Goal: Task Accomplishment & Management: Manage account settings

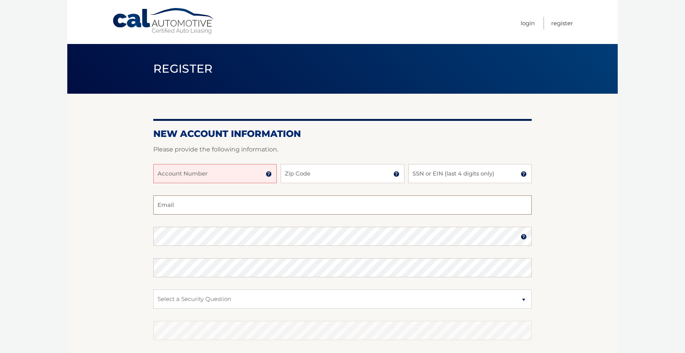
click at [235, 214] on input "Email" at bounding box center [342, 204] width 378 height 19
type input "BOOKJASONCARTER@GMAIL.COM"
type input "33317"
click at [196, 175] on input "Account Number" at bounding box center [214, 173] width 123 height 19
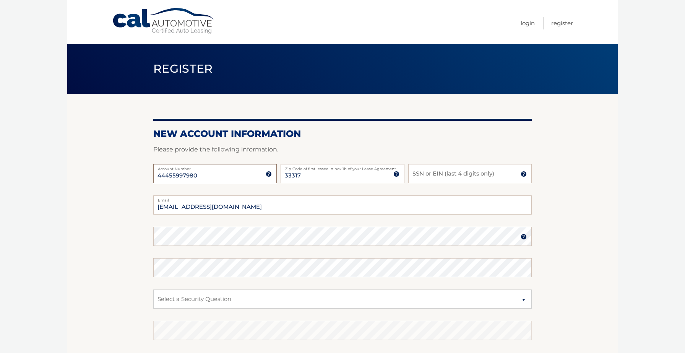
type input "44455997980"
click at [475, 181] on input "SSN or EIN (last 4 digits only)" at bounding box center [469, 173] width 123 height 19
type input "6493"
click at [211, 304] on select "Select a Security Question What was the name of your elementary school? What is…" at bounding box center [342, 298] width 378 height 19
select select "2"
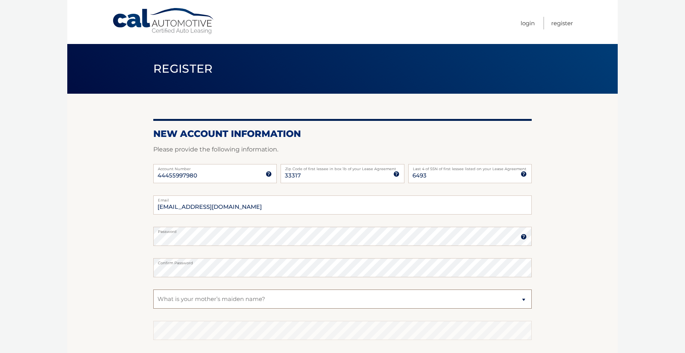
click at [153, 289] on select "Select a Security Question What was the name of your elementary school? What is…" at bounding box center [342, 298] width 378 height 19
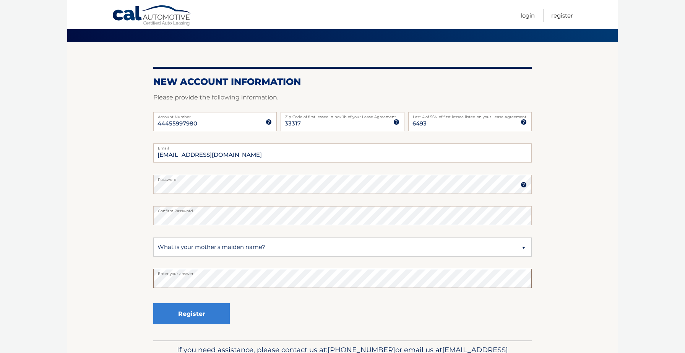
scroll to position [97, 0]
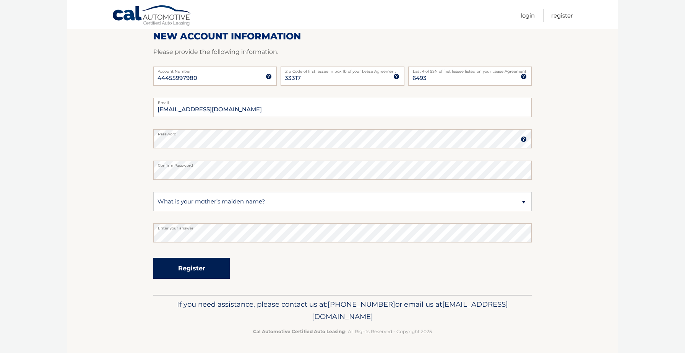
click at [169, 267] on button "Register" at bounding box center [191, 268] width 76 height 21
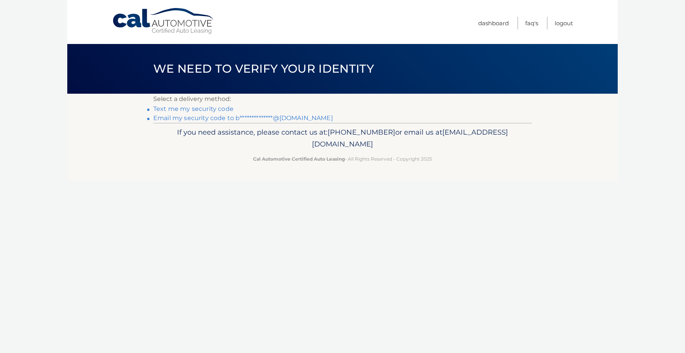
click at [217, 118] on link "**********" at bounding box center [243, 117] width 180 height 7
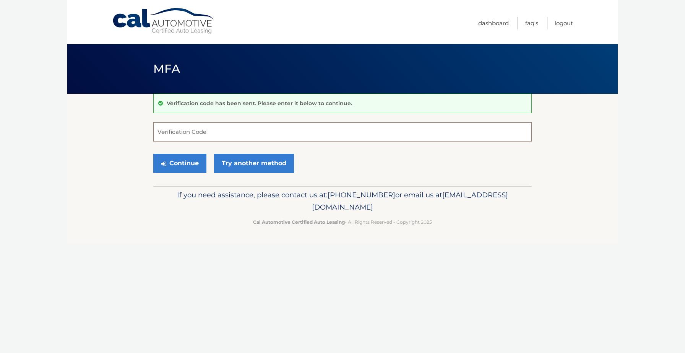
click at [199, 130] on input "Verification Code" at bounding box center [342, 131] width 378 height 19
type input "842199"
click at [201, 169] on button "Continue" at bounding box center [179, 163] width 53 height 19
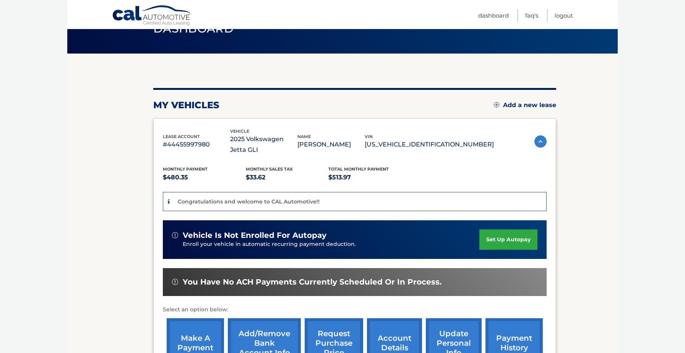
scroll to position [44, 0]
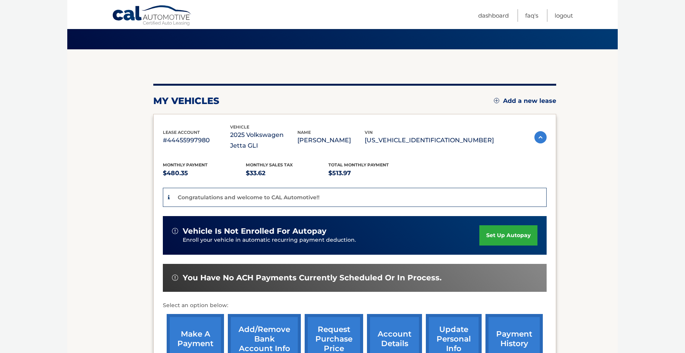
click at [511, 237] on link "set up autopay" at bounding box center [508, 235] width 58 height 20
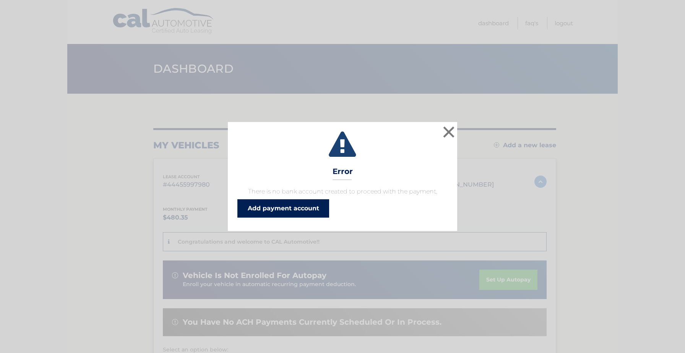
click at [276, 210] on link "Add payment account" at bounding box center [283, 208] width 92 height 18
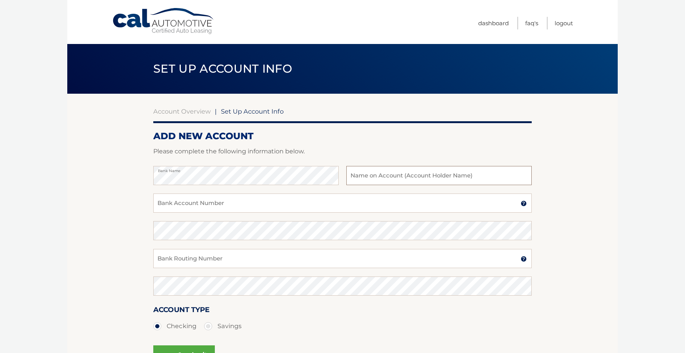
click at [401, 182] on input "text" at bounding box center [438, 175] width 185 height 19
type input "[PERSON_NAME]"
click at [261, 203] on input "Bank Account Number" at bounding box center [342, 202] width 378 height 19
type input "3907591169"
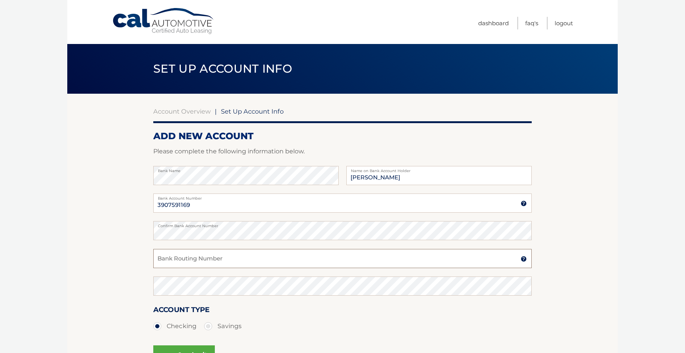
click at [165, 263] on input "Bank Routing Number" at bounding box center [342, 258] width 378 height 19
type input "267084131"
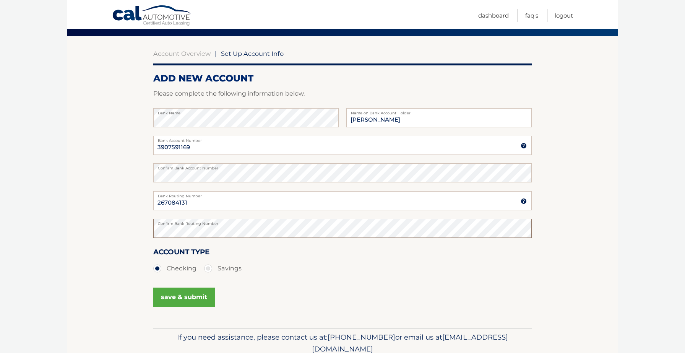
scroll to position [73, 0]
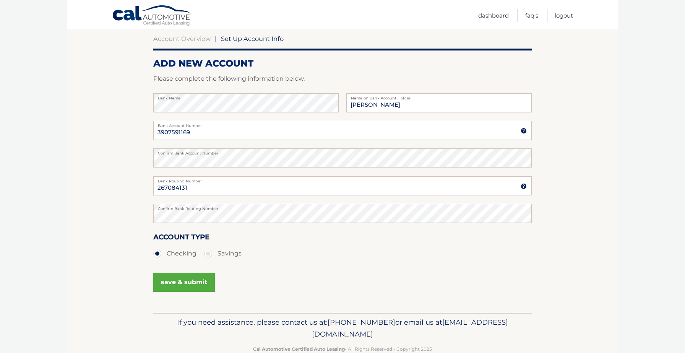
click at [195, 280] on button "save & submit" at bounding box center [184, 281] width 62 height 19
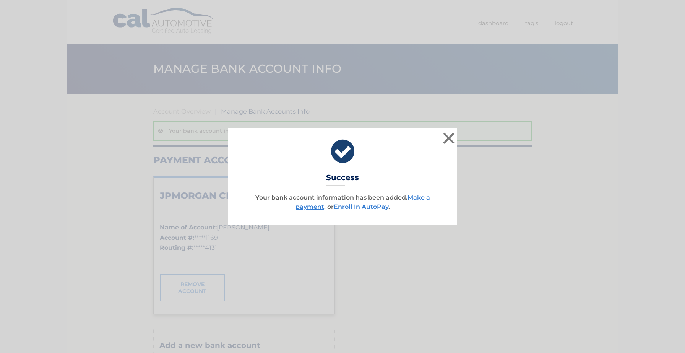
click at [373, 208] on link "Enroll In AutoPay" at bounding box center [361, 206] width 55 height 7
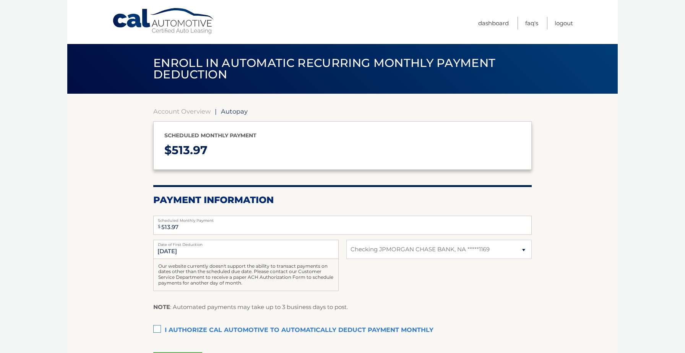
select select "MGU1MzdlYTUtNGFkOS00MTU3LWJlYzItZjdlMjVkNTVkZjhk"
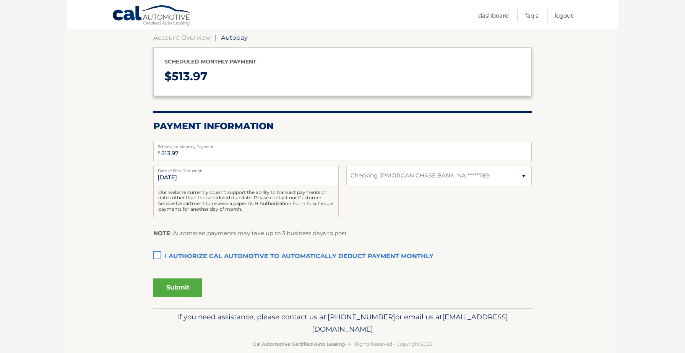
scroll to position [86, 0]
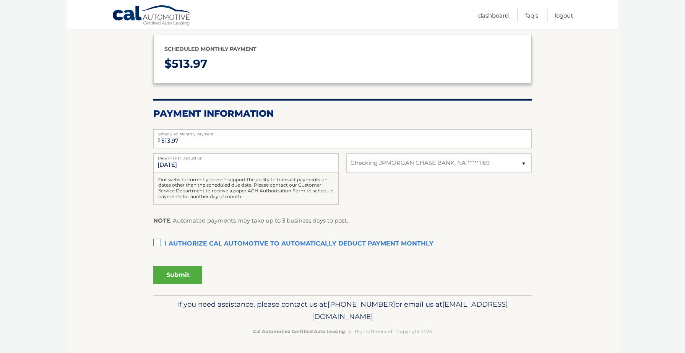
click at [154, 244] on label "I authorize cal automotive to automatically deduct payment monthly This checkbo…" at bounding box center [342, 243] width 378 height 15
click at [0, 0] on input "I authorize cal automotive to automatically deduct payment monthly This checkbo…" at bounding box center [0, 0] width 0 height 0
click at [172, 277] on button "Submit" at bounding box center [177, 275] width 49 height 18
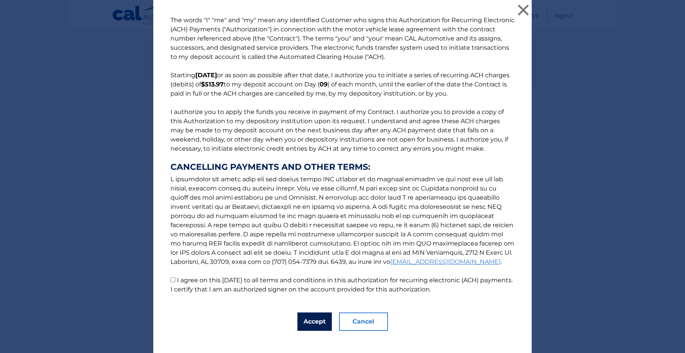
click at [321, 320] on button "Accept" at bounding box center [314, 321] width 34 height 18
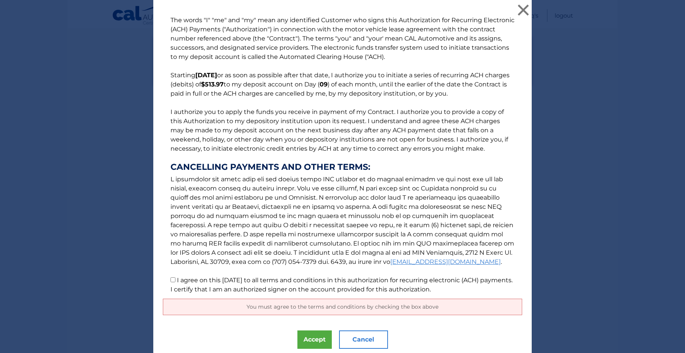
click at [171, 279] on input "I agree on this 09/03/2025 to all terms and conditions in this authorization fo…" at bounding box center [172, 279] width 5 height 5
checkbox input "true"
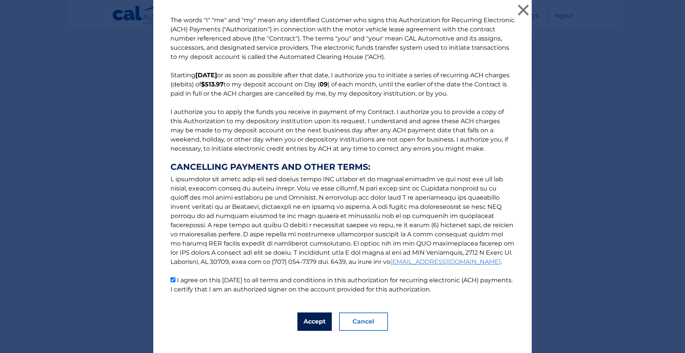
click at [314, 324] on button "Accept" at bounding box center [314, 321] width 34 height 18
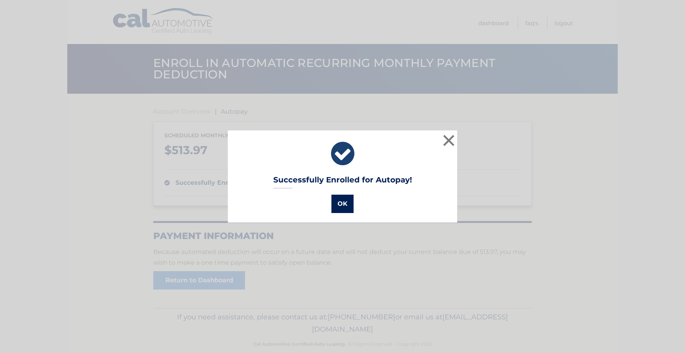
click at [340, 204] on button "OK" at bounding box center [342, 203] width 22 height 18
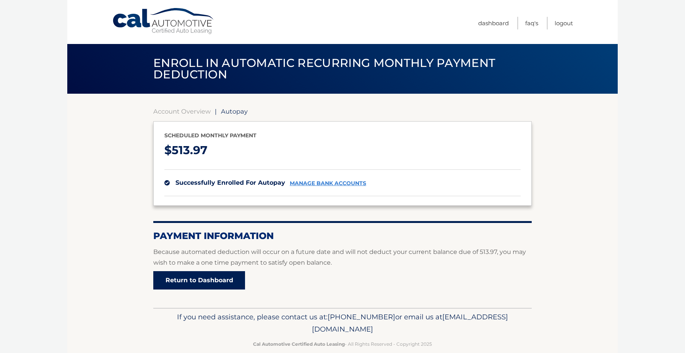
click at [194, 282] on link "Return to Dashboard" at bounding box center [199, 280] width 92 height 18
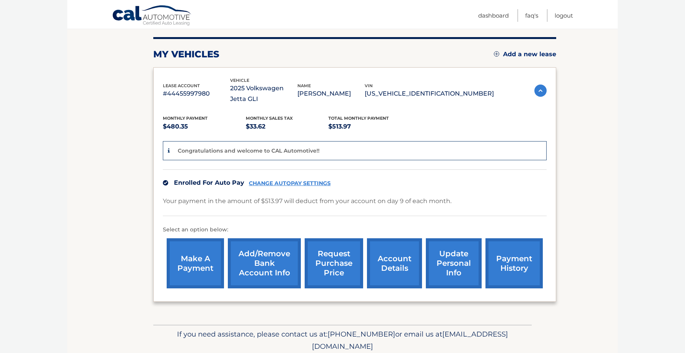
scroll to position [94, 0]
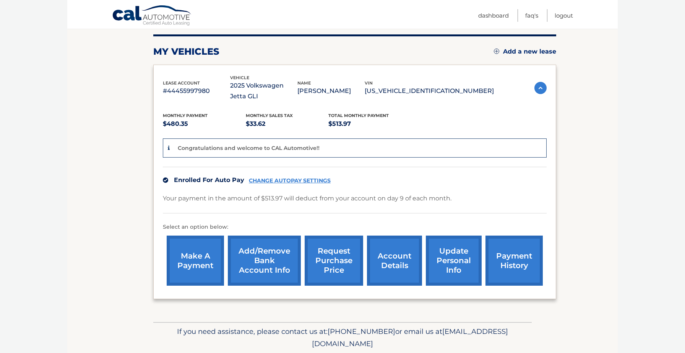
click at [393, 274] on link "account details" at bounding box center [394, 260] width 55 height 50
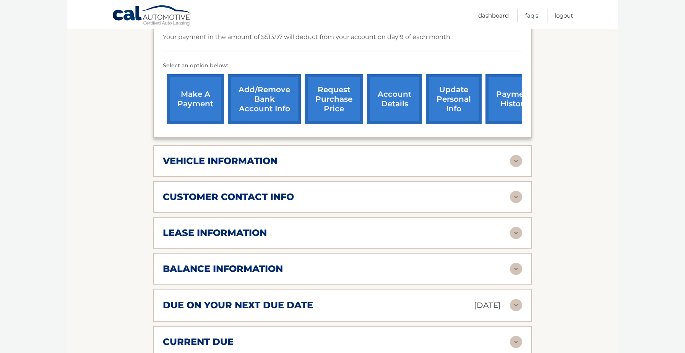
scroll to position [241, 0]
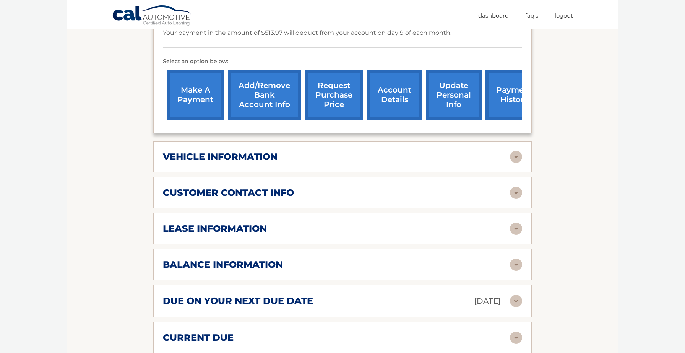
click at [517, 222] on div "lease information Contract Start Date [DATE] Term 39 Maturity Date [DATE] Start…" at bounding box center [342, 228] width 378 height 31
click at [516, 225] on img at bounding box center [516, 228] width 12 height 12
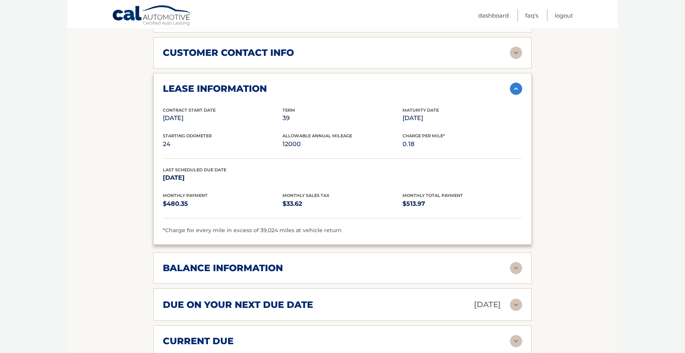
scroll to position [382, 0]
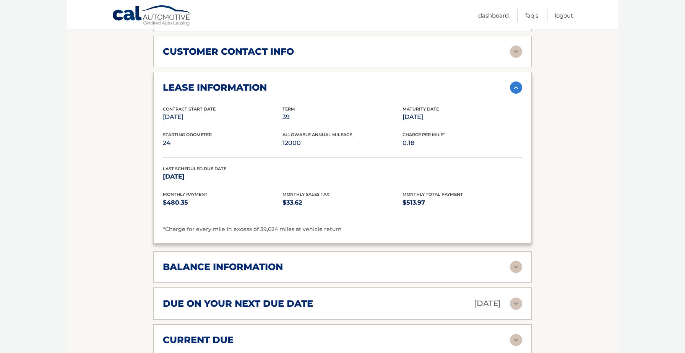
click at [515, 269] on img at bounding box center [516, 267] width 12 height 12
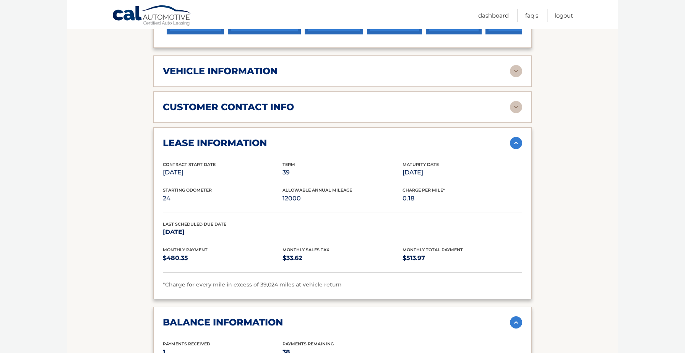
scroll to position [267, 0]
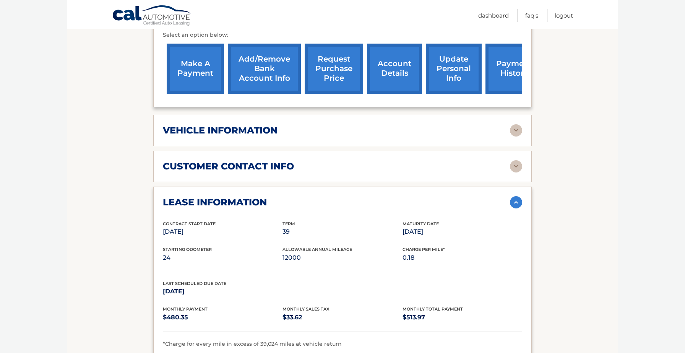
click at [326, 69] on link "request purchase price" at bounding box center [334, 69] width 58 height 50
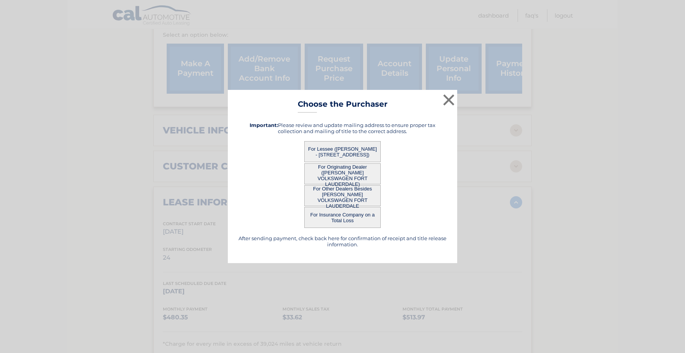
click at [437, 105] on div "× Choose the Purchaser After sending payment, check back here for confirmation …" at bounding box center [342, 176] width 229 height 173
click at [445, 103] on button "×" at bounding box center [448, 99] width 15 height 15
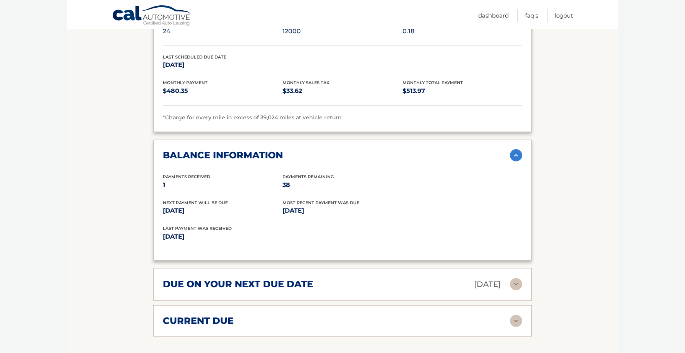
scroll to position [390, 0]
